Goal: Unclear: Browse casually

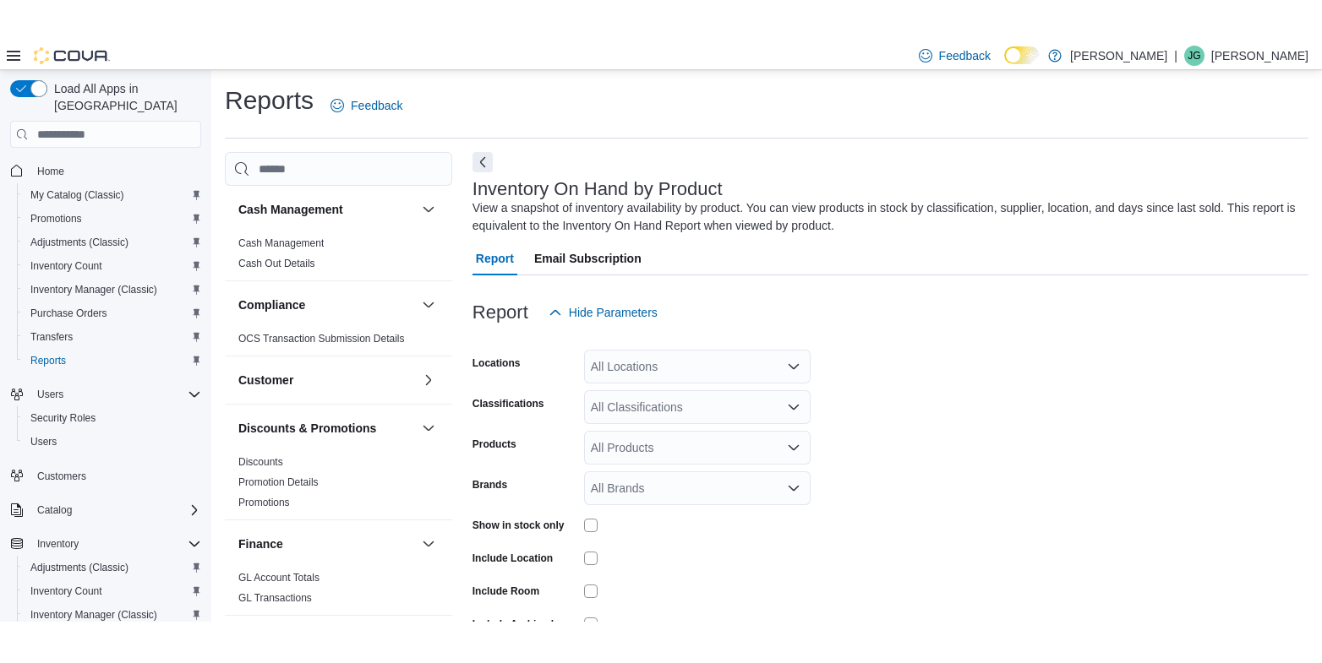
scroll to position [18, 0]
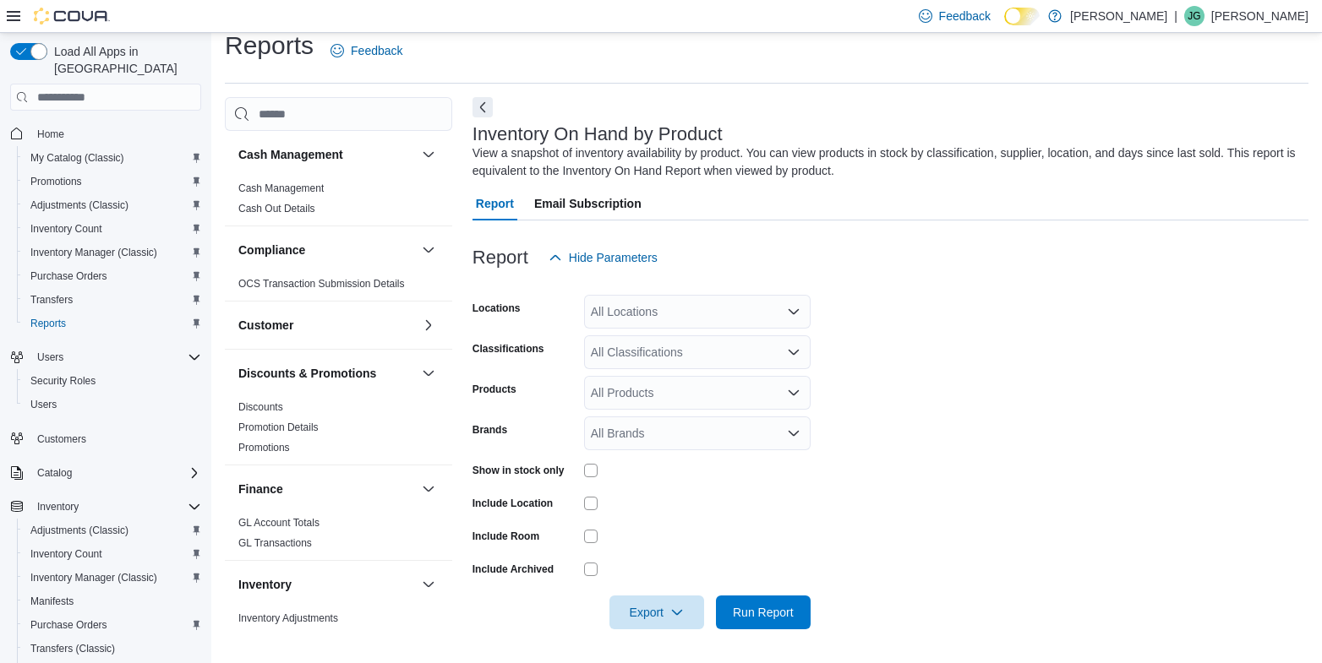
click at [1066, 515] on form "Locations All Locations Classifications All Classifications Products All Produc…" at bounding box center [890, 452] width 836 height 355
click at [925, 505] on form "Locations All Locations Classifications All Classifications Products All Produc…" at bounding box center [890, 452] width 836 height 355
click at [940, 452] on form "Locations All Locations Classifications All Classifications Products All Produc…" at bounding box center [890, 452] width 836 height 355
click at [976, 308] on form "Locations All Locations Classifications All Classifications Products All Produc…" at bounding box center [890, 452] width 836 height 355
click at [1157, 349] on form "Locations All Locations Classifications All Classifications Products All Produc…" at bounding box center [890, 452] width 836 height 355
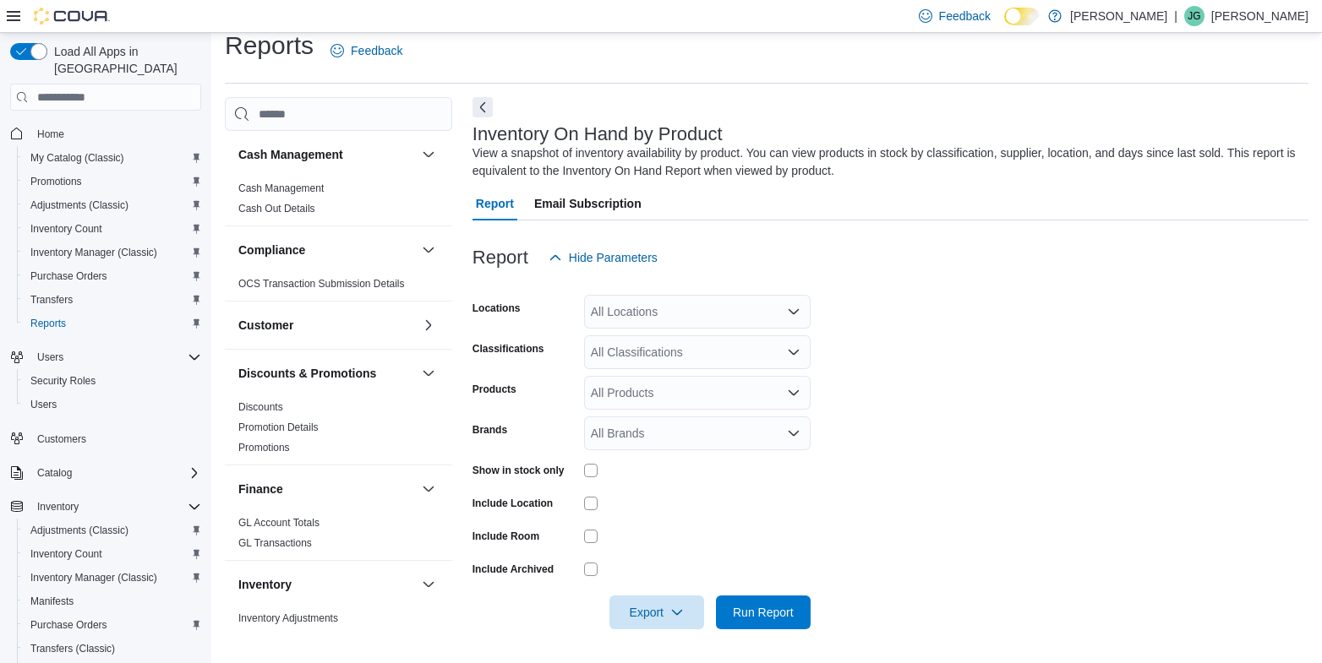
click at [977, 515] on form "Locations All Locations Classifications All Classifications Products All Produc…" at bounding box center [890, 452] width 836 height 355
click at [1055, 83] on hr at bounding box center [766, 83] width 1083 height 1
